Goal: Information Seeking & Learning: Check status

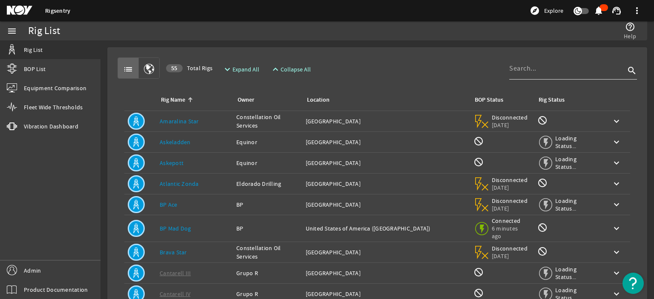
click at [545, 69] on input at bounding box center [567, 68] width 116 height 10
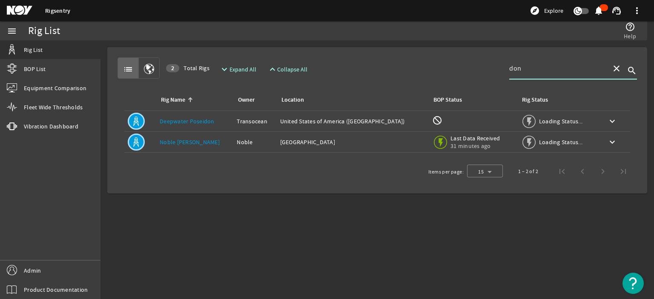
type input "don"
click at [189, 142] on link "Noble [PERSON_NAME]" at bounding box center [190, 142] width 60 height 8
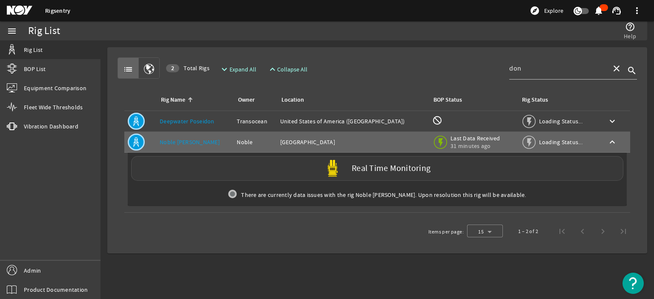
click at [379, 172] on label "Real Time Monitoring" at bounding box center [391, 168] width 79 height 9
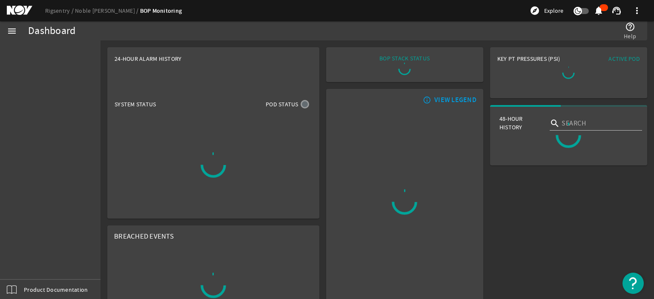
click at [365, 166] on mat-card "info_outline VIEW LEGEND" at bounding box center [404, 202] width 157 height 226
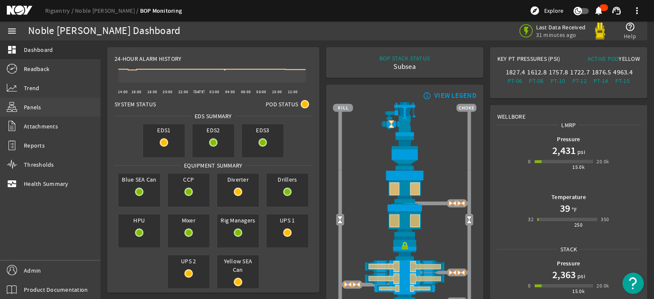
click at [32, 109] on span "Panels" at bounding box center [32, 107] width 17 height 9
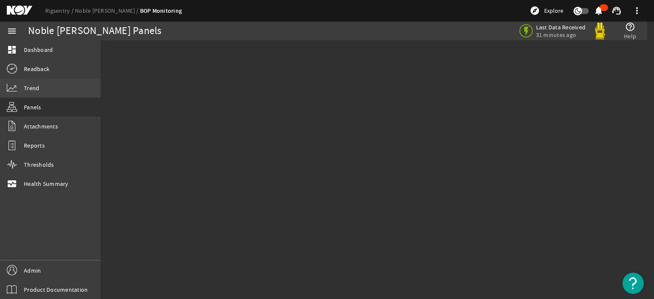
click at [32, 90] on span "Trend" at bounding box center [31, 88] width 15 height 9
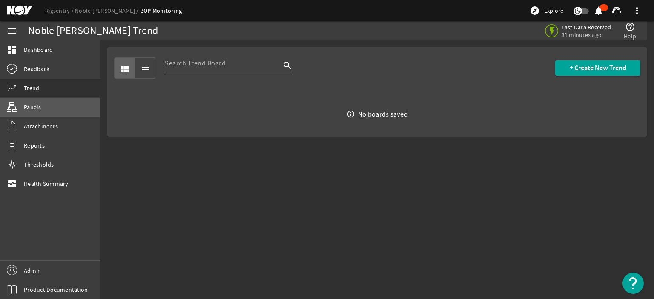
click at [32, 109] on span "Panels" at bounding box center [32, 107] width 17 height 9
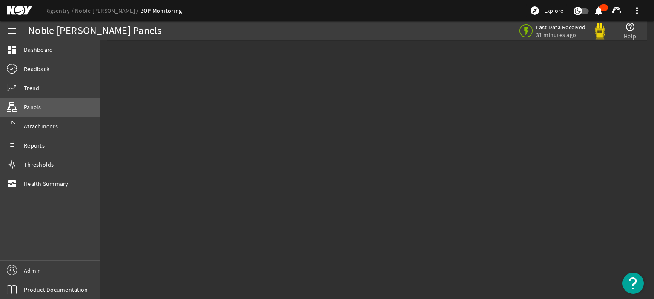
click at [31, 110] on span "Panels" at bounding box center [32, 107] width 17 height 9
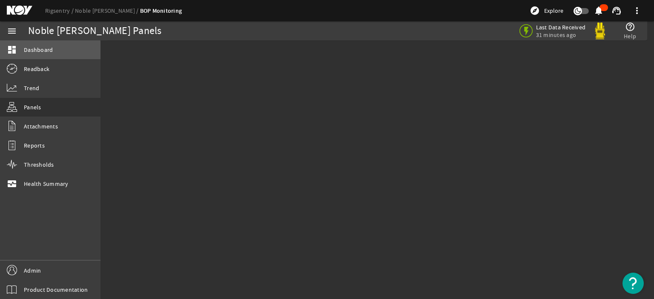
click at [39, 51] on span "Dashboard" at bounding box center [38, 50] width 29 height 9
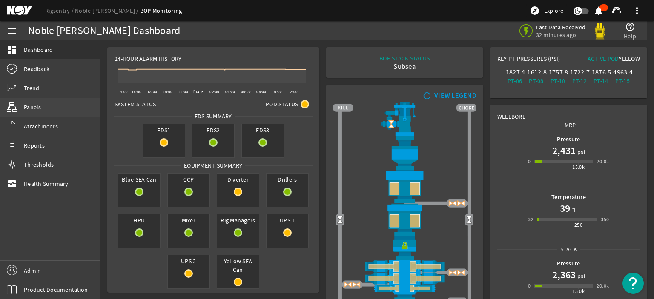
click at [34, 103] on span "Panels" at bounding box center [32, 107] width 17 height 9
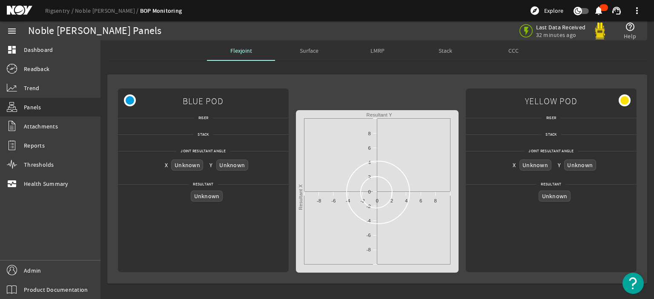
click at [515, 52] on span "CCC" at bounding box center [513, 51] width 10 height 6
